Goal: Check status: Check status

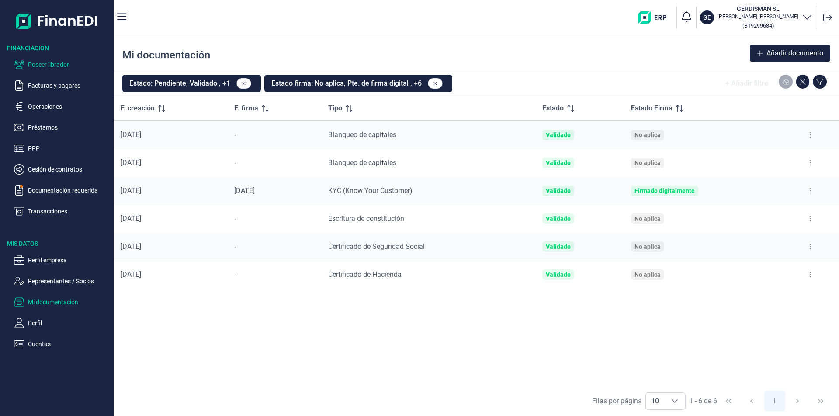
click at [57, 64] on p "Poseer librador" at bounding box center [69, 64] width 82 height 10
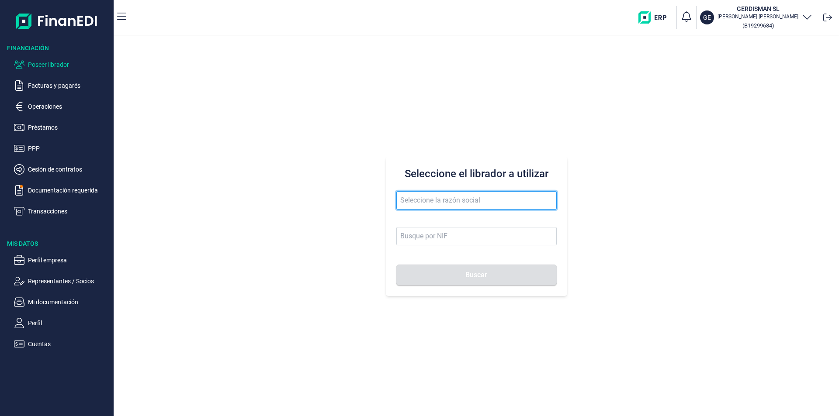
click at [437, 201] on input "text" at bounding box center [476, 200] width 160 height 18
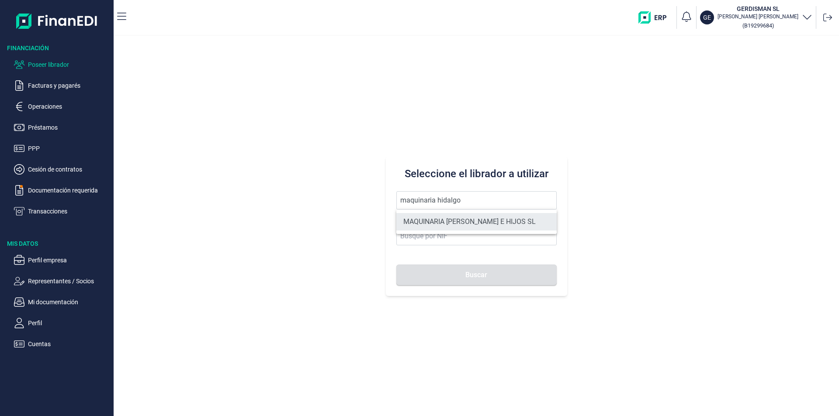
click at [457, 217] on li "MAQUINARIA [PERSON_NAME] E HIJOS SL" at bounding box center [476, 221] width 160 height 17
type input "MAQUINARIA [PERSON_NAME] E HIJOS SL"
type input "B51005767"
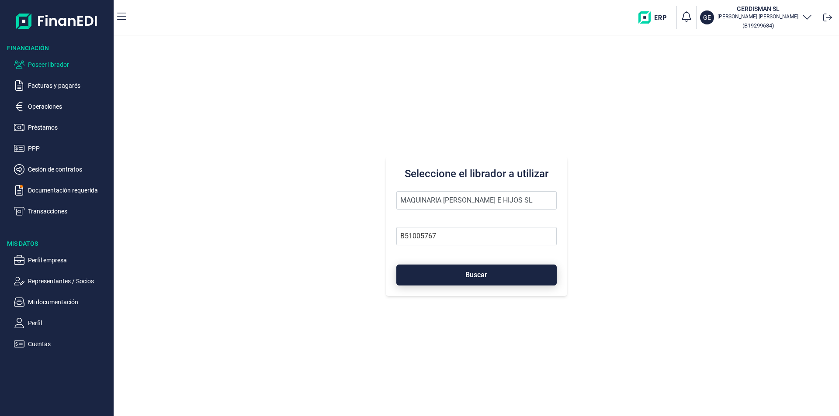
click at [459, 272] on button "Buscar" at bounding box center [476, 275] width 160 height 21
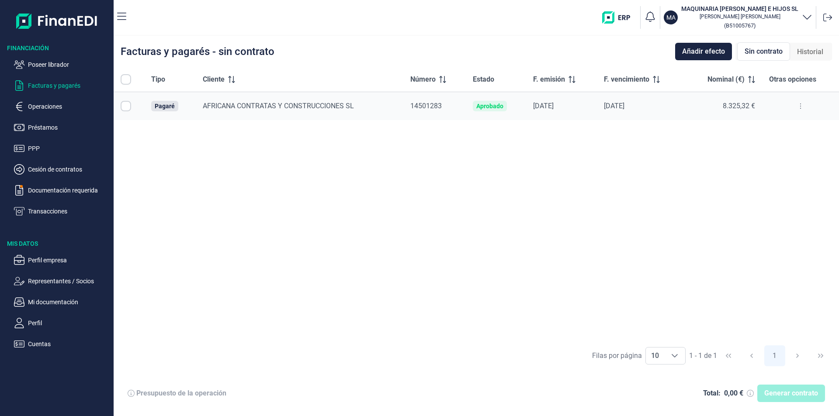
checkbox input "true"
click at [802, 107] on button at bounding box center [800, 106] width 16 height 14
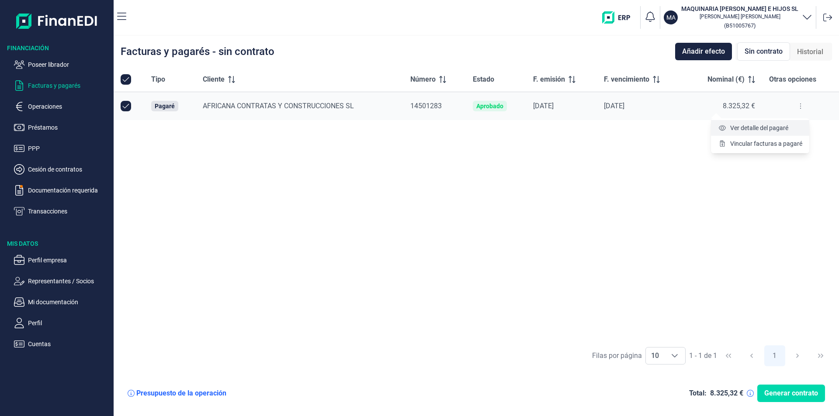
click at [769, 127] on span "Ver detalle del pagaré" at bounding box center [759, 128] width 58 height 9
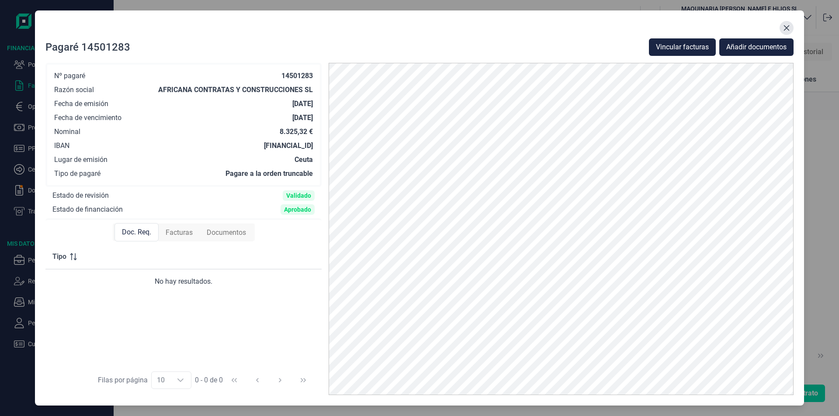
click at [788, 28] on icon "Close" at bounding box center [786, 27] width 7 height 7
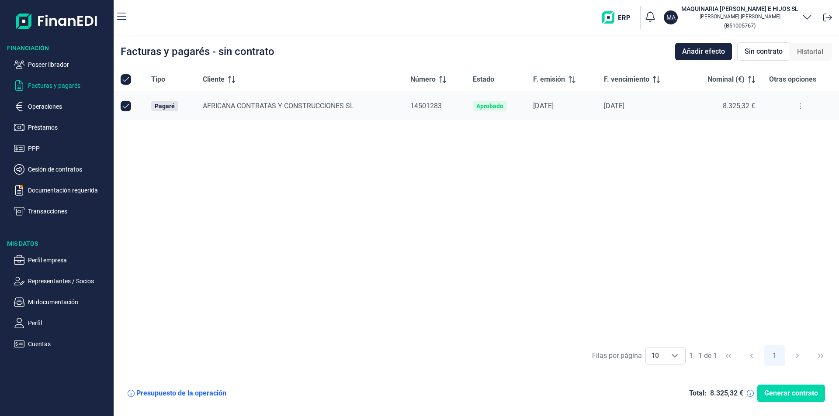
click at [436, 208] on div "Tipo Cliente Número Estado F. emisión F. vencimiento Nominal (€) Otras opciones…" at bounding box center [476, 203] width 725 height 273
